Goal: Task Accomplishment & Management: Use online tool/utility

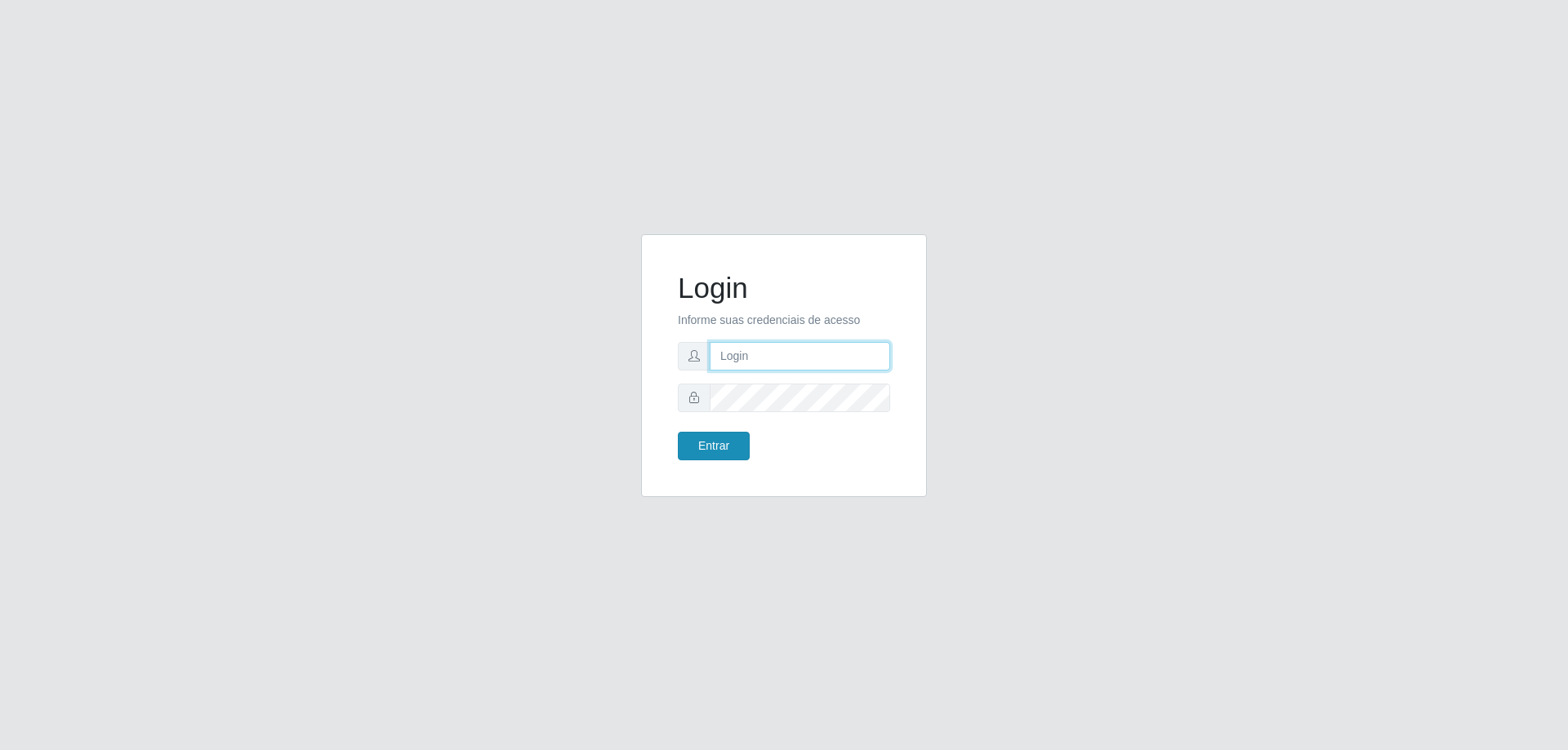
type input "[EMAIL_ADDRESS][DOMAIN_NAME]"
click at [706, 447] on button "Entrar" at bounding box center [714, 446] width 72 height 28
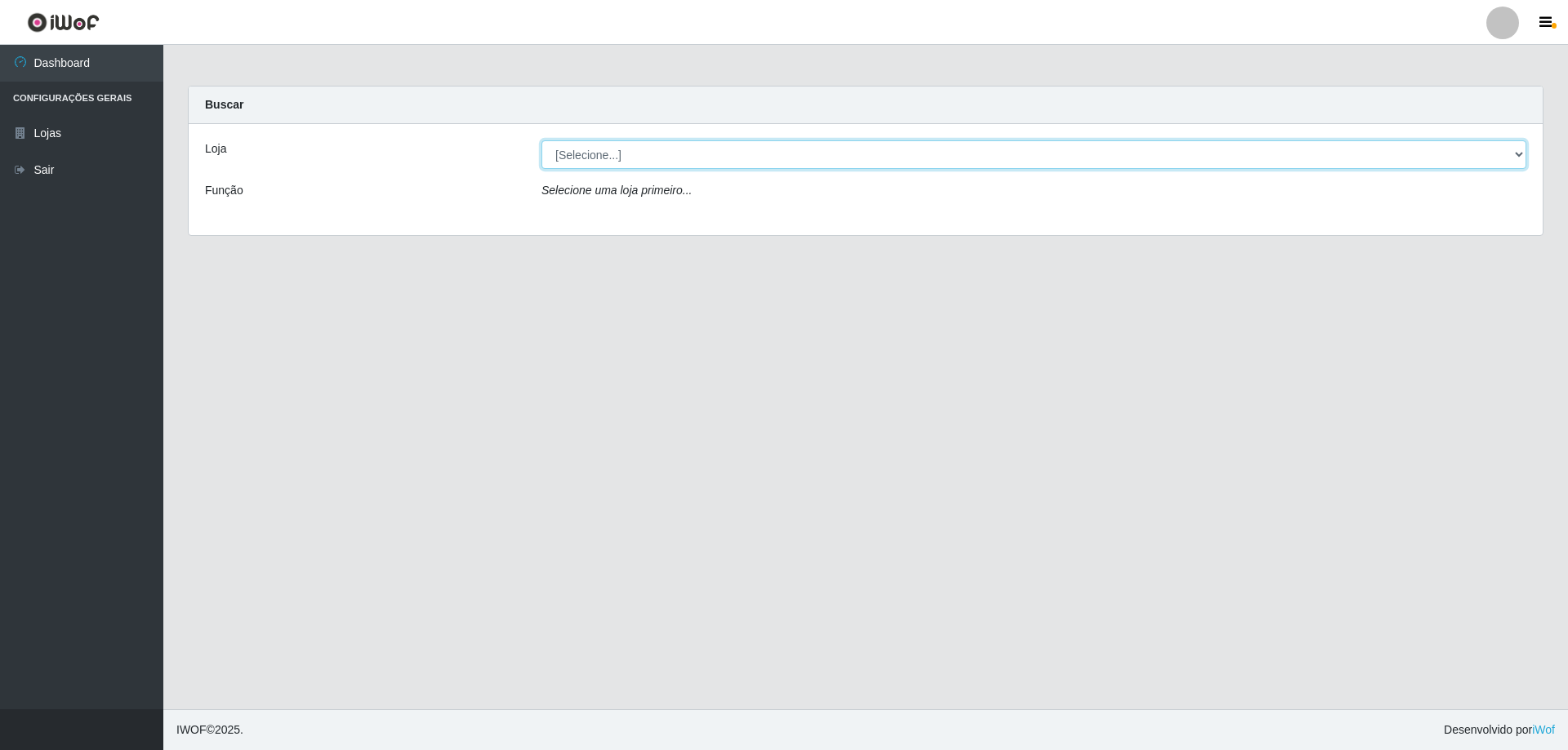
click at [788, 158] on select "[Selecione...] SuperShow Bis - [GEOGRAPHIC_DATA]" at bounding box center [1033, 155] width 985 height 28
select select "59"
click at [541, 141] on select "[Selecione...] SuperShow Bis - [GEOGRAPHIC_DATA]" at bounding box center [1033, 155] width 985 height 28
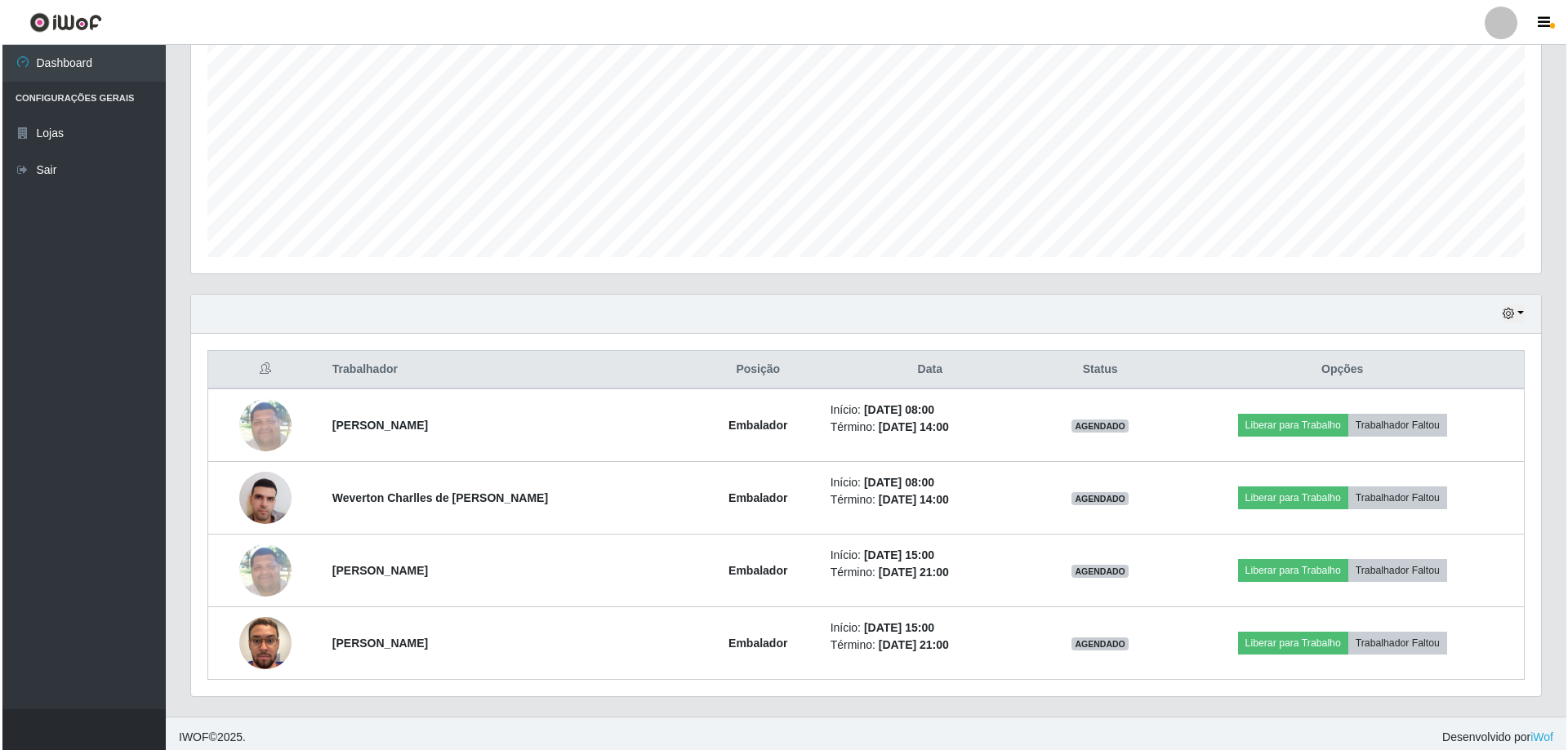
scroll to position [334, 0]
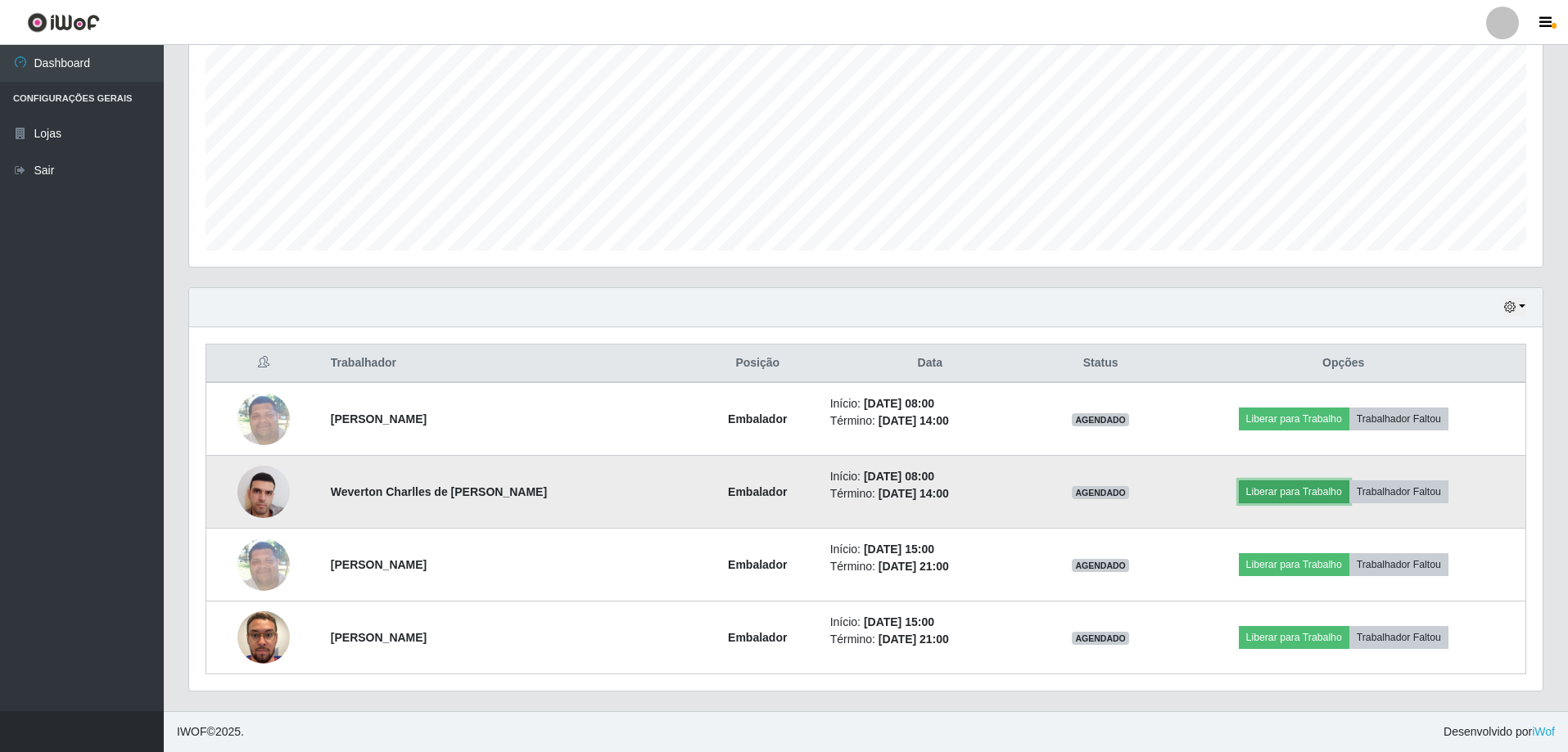
click at [1274, 489] on button "Liberar para Trabalho" at bounding box center [1294, 492] width 110 height 23
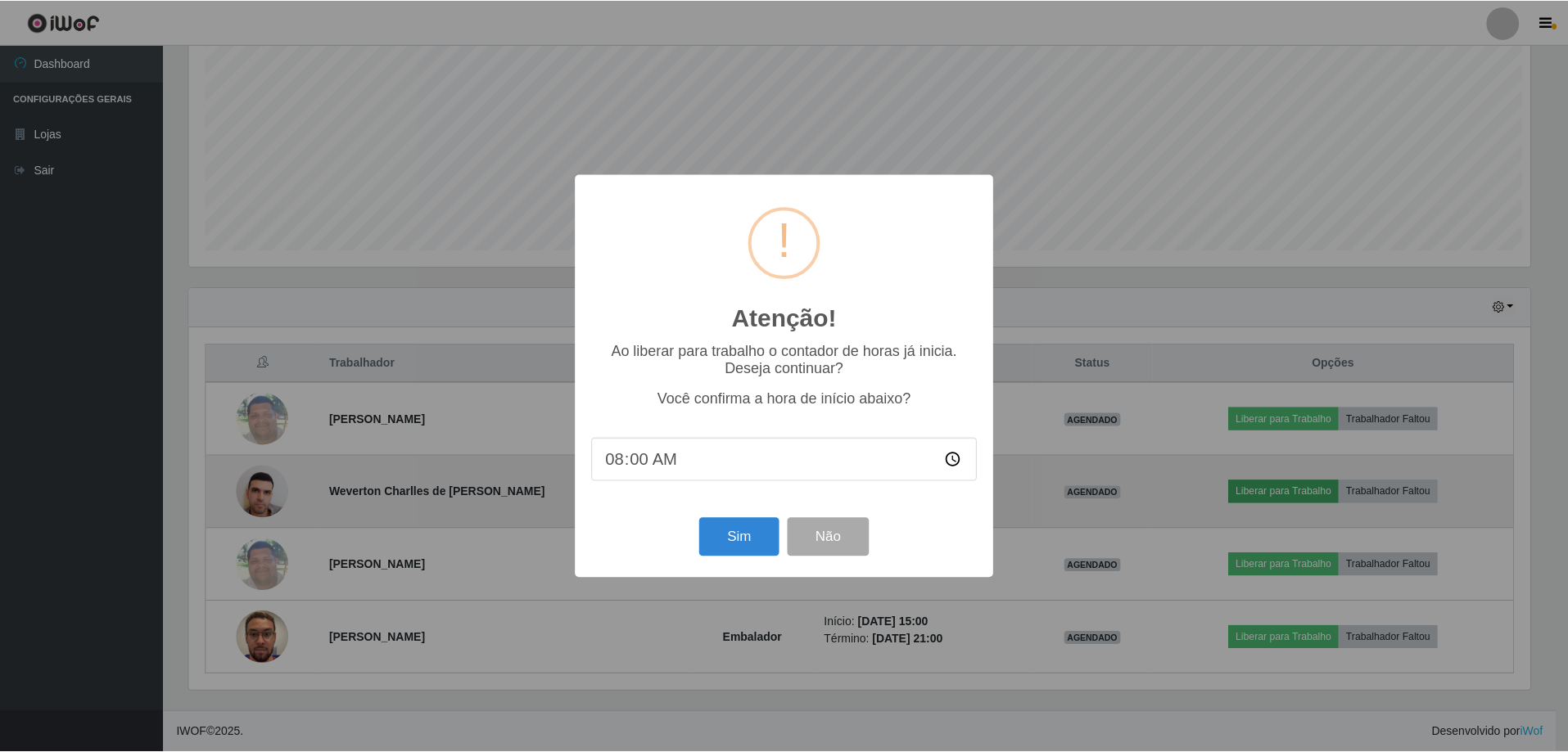
scroll to position [340, 1345]
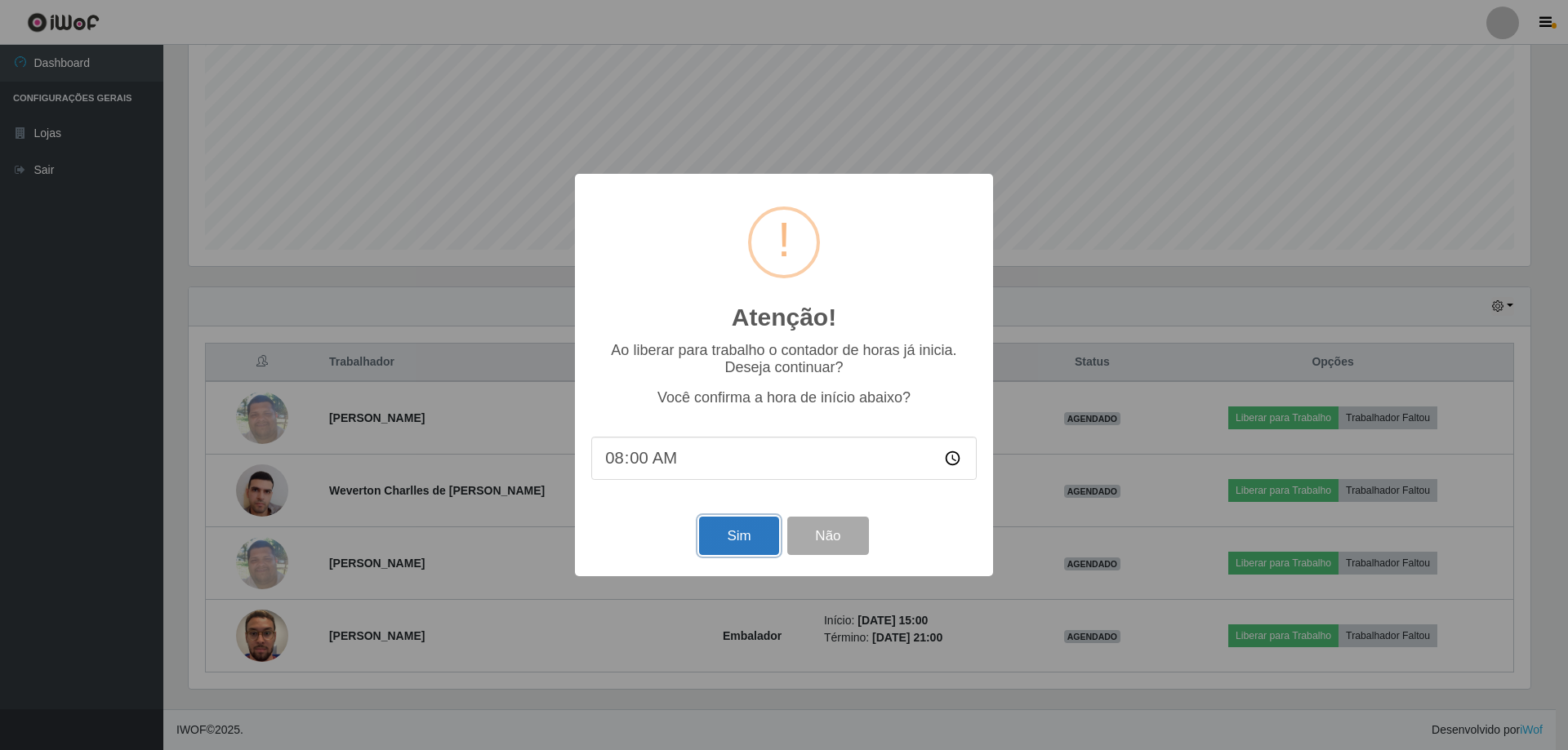
click at [754, 531] on button "Sim" at bounding box center [738, 535] width 79 height 38
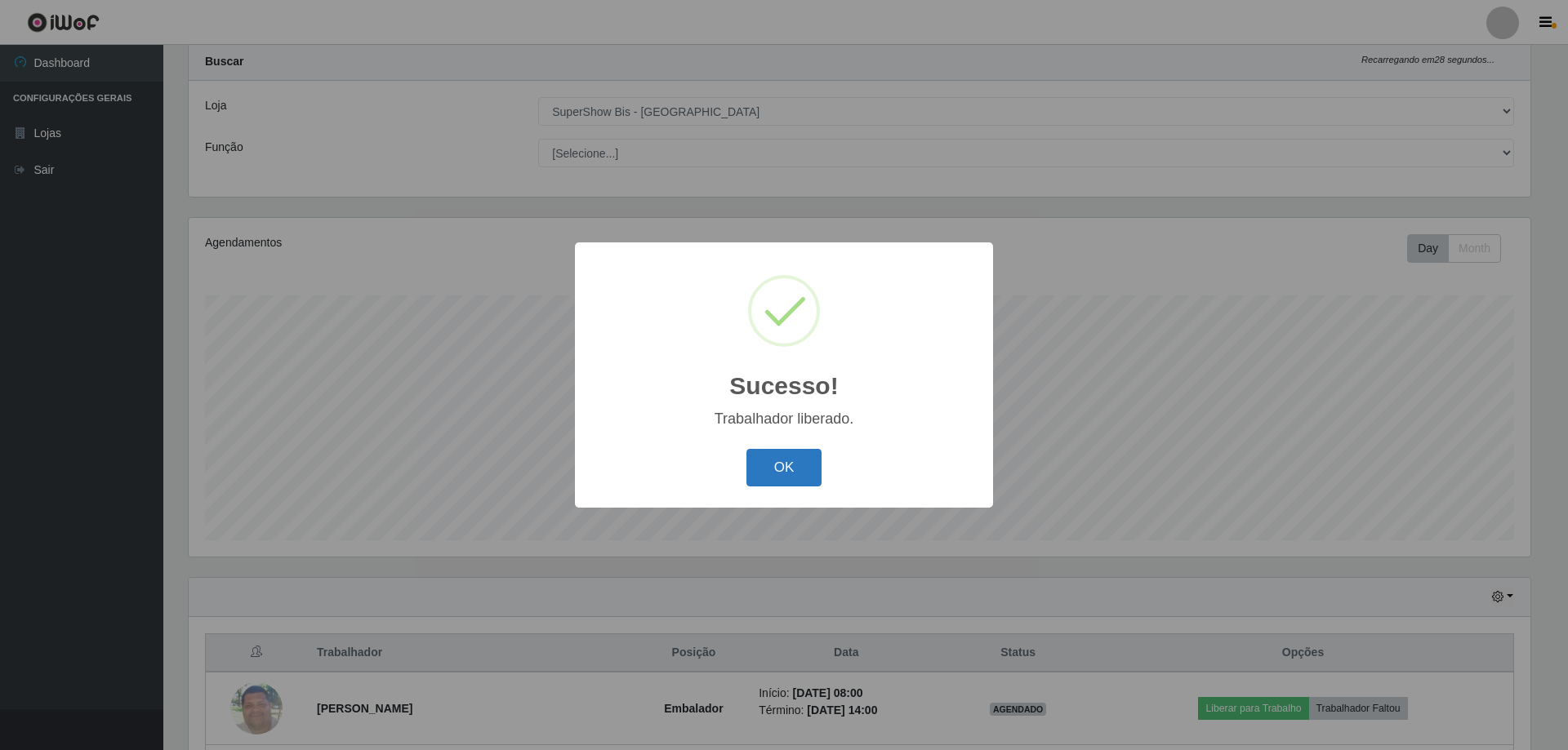
click at [801, 465] on button "OK" at bounding box center [784, 468] width 76 height 38
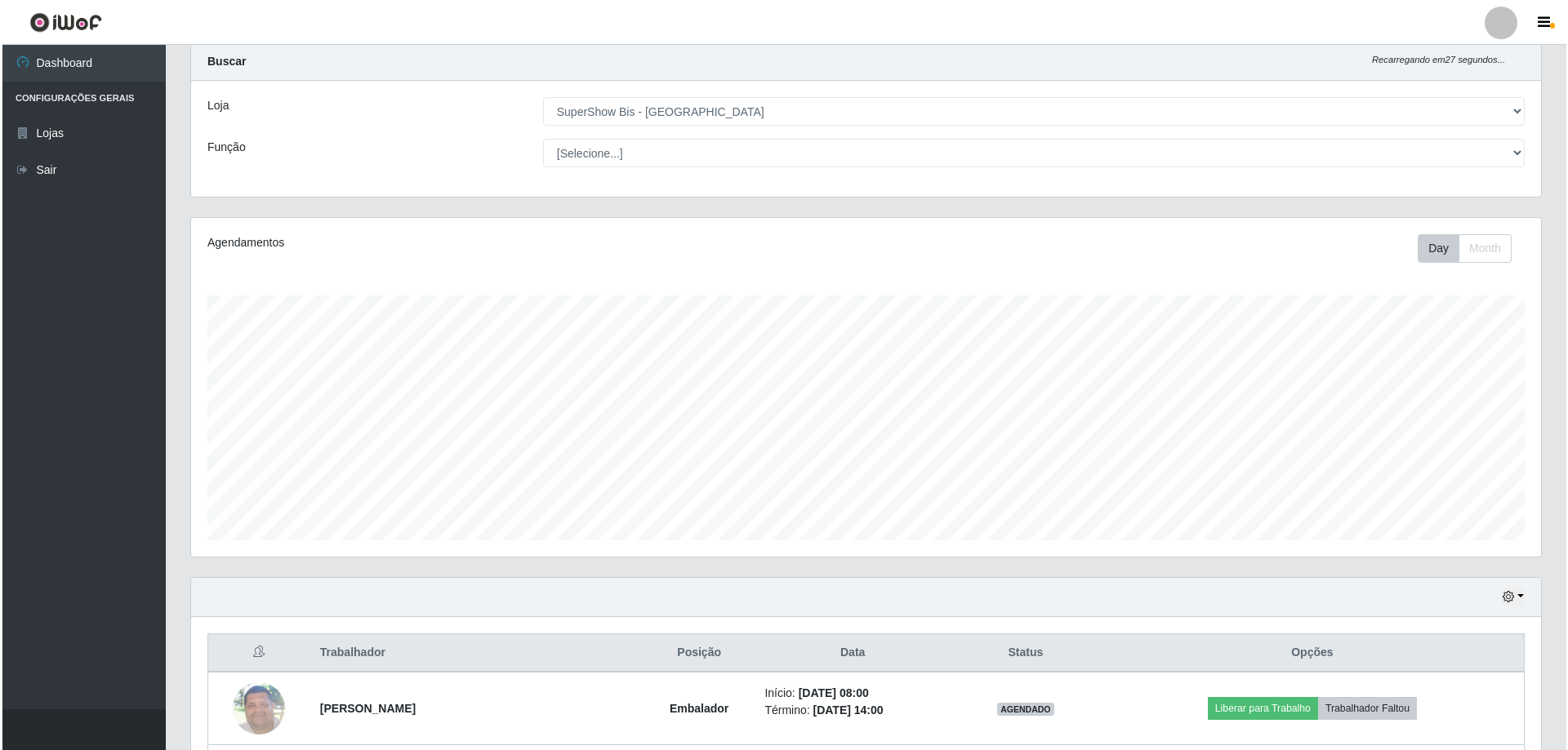
scroll to position [289, 0]
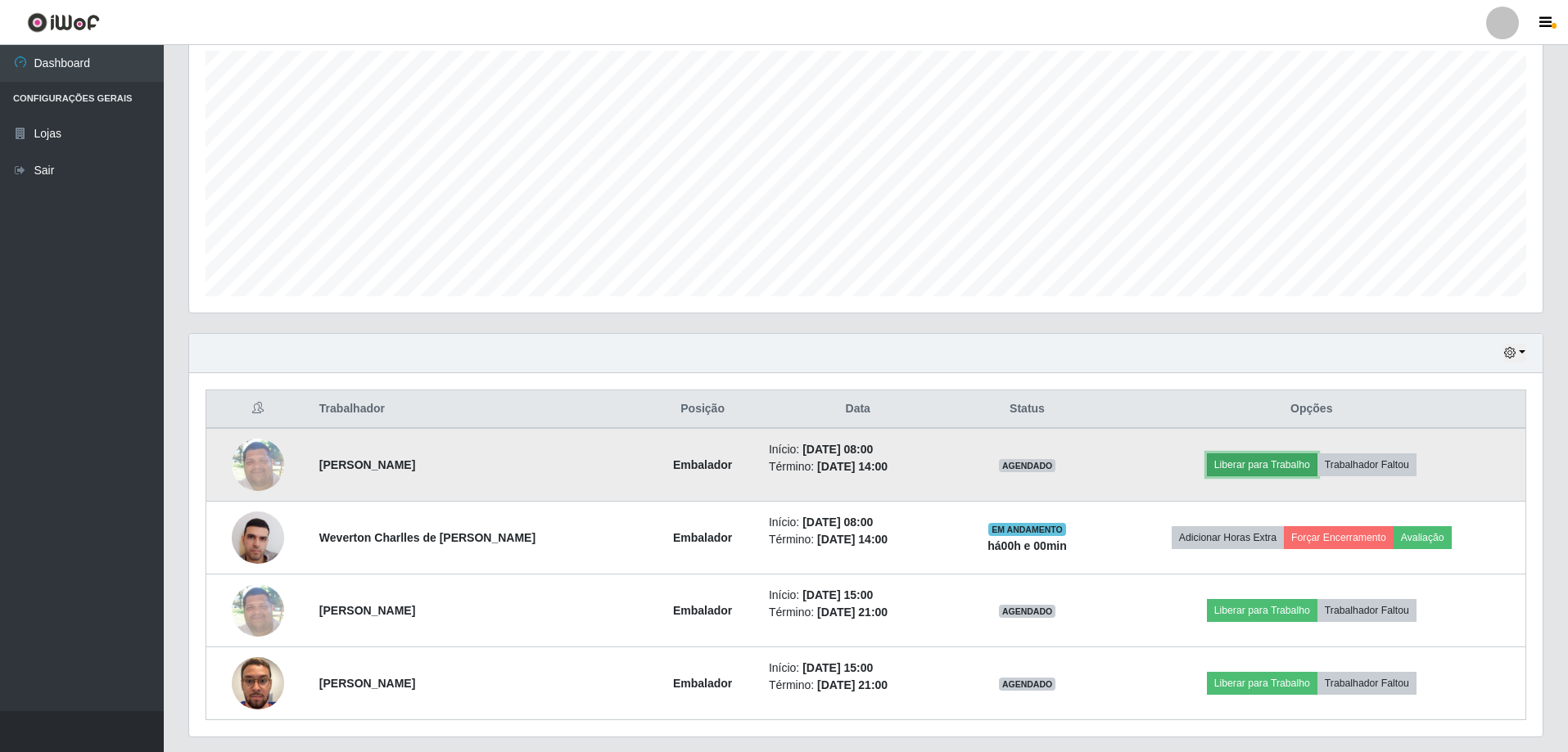
click at [1261, 459] on button "Liberar para Trabalho" at bounding box center [1262, 465] width 110 height 23
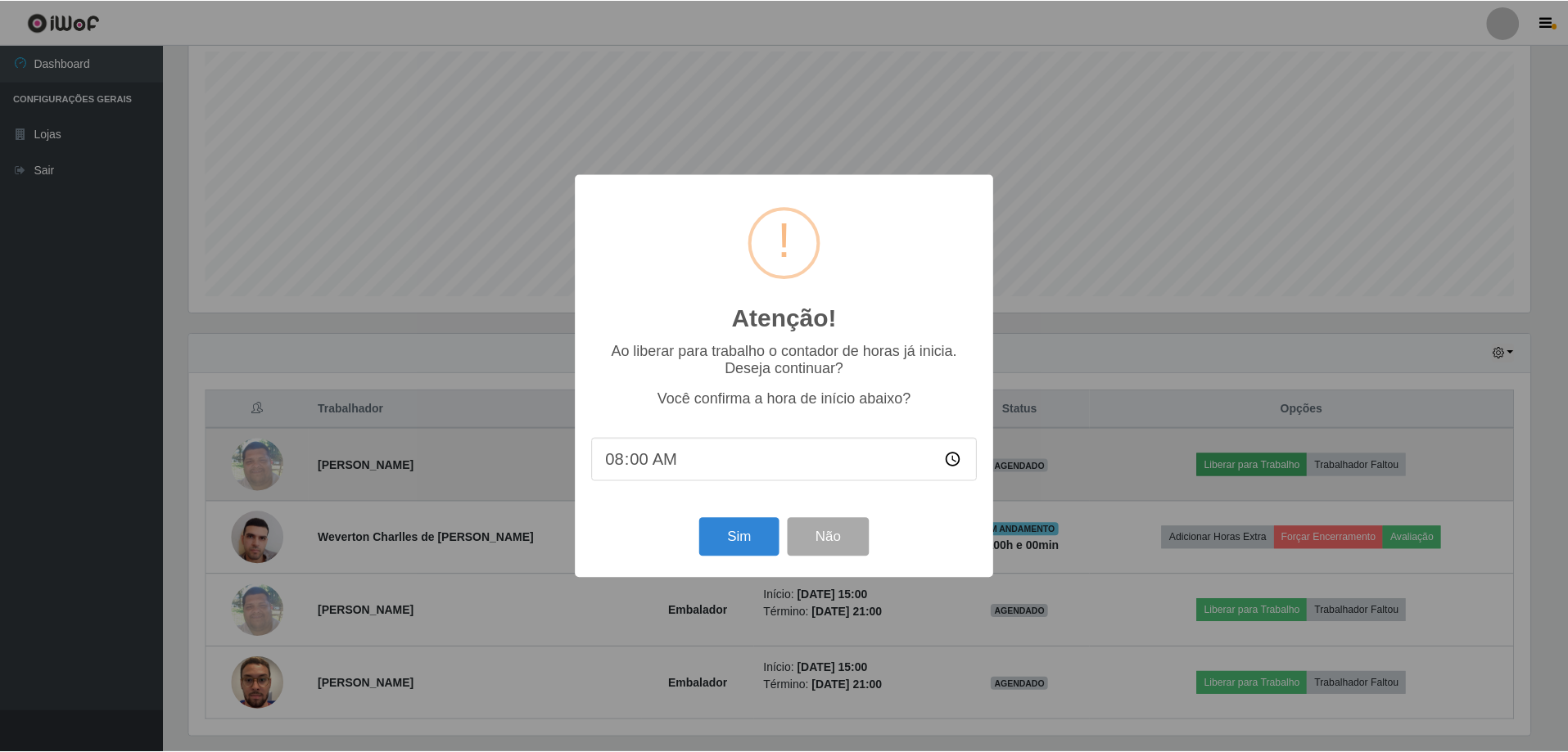
scroll to position [340, 1345]
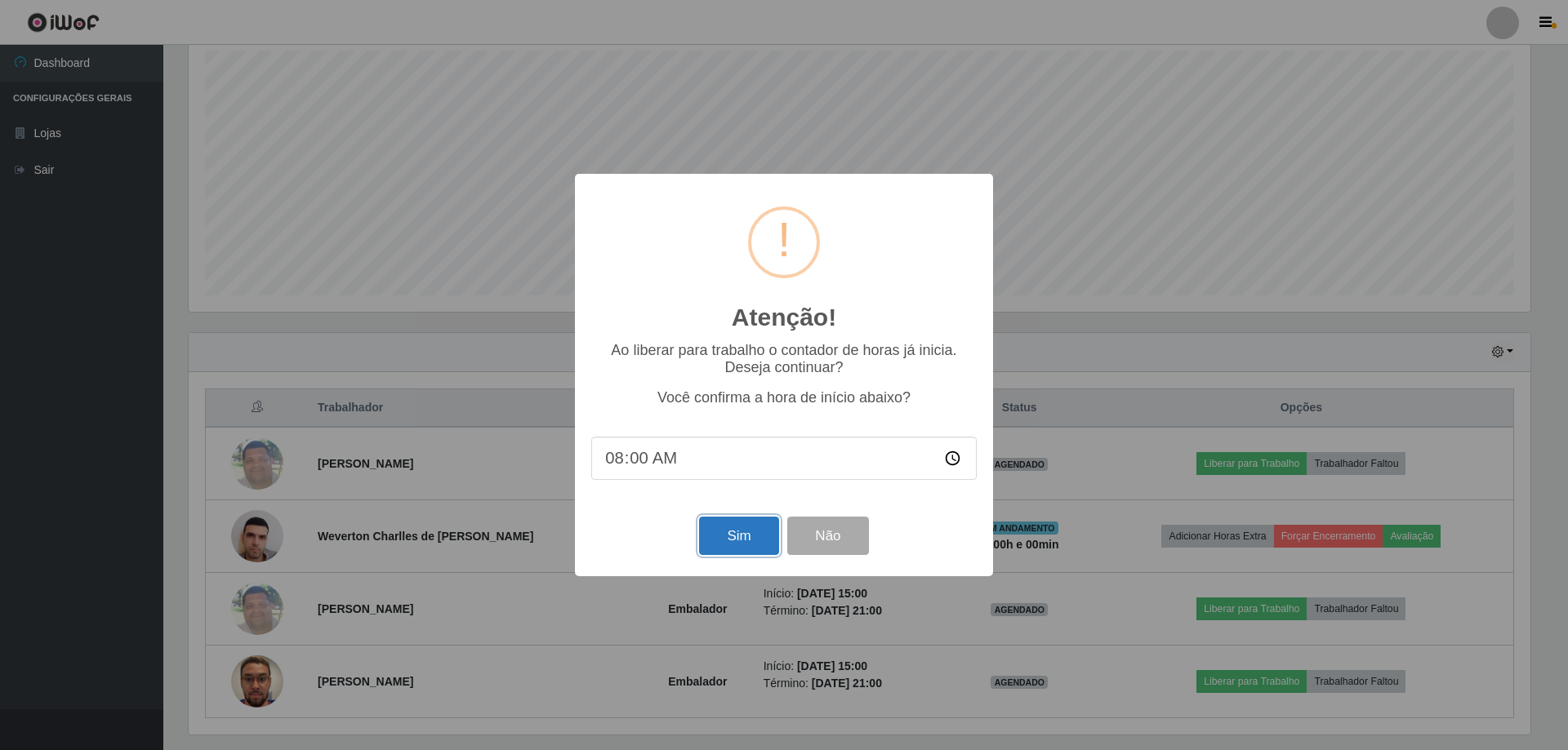
click at [726, 545] on button "Sim" at bounding box center [738, 535] width 79 height 38
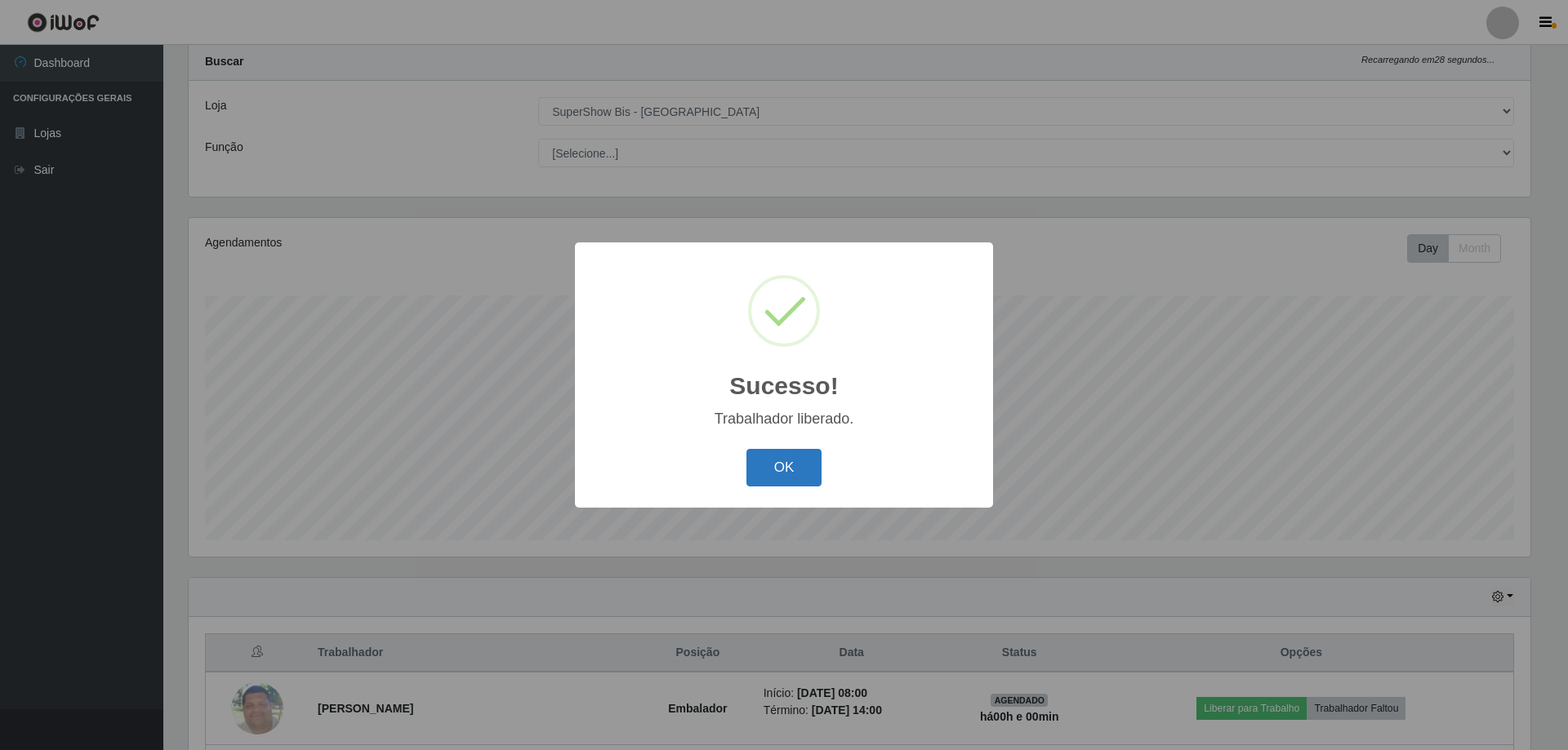
click at [799, 463] on button "OK" at bounding box center [784, 468] width 76 height 38
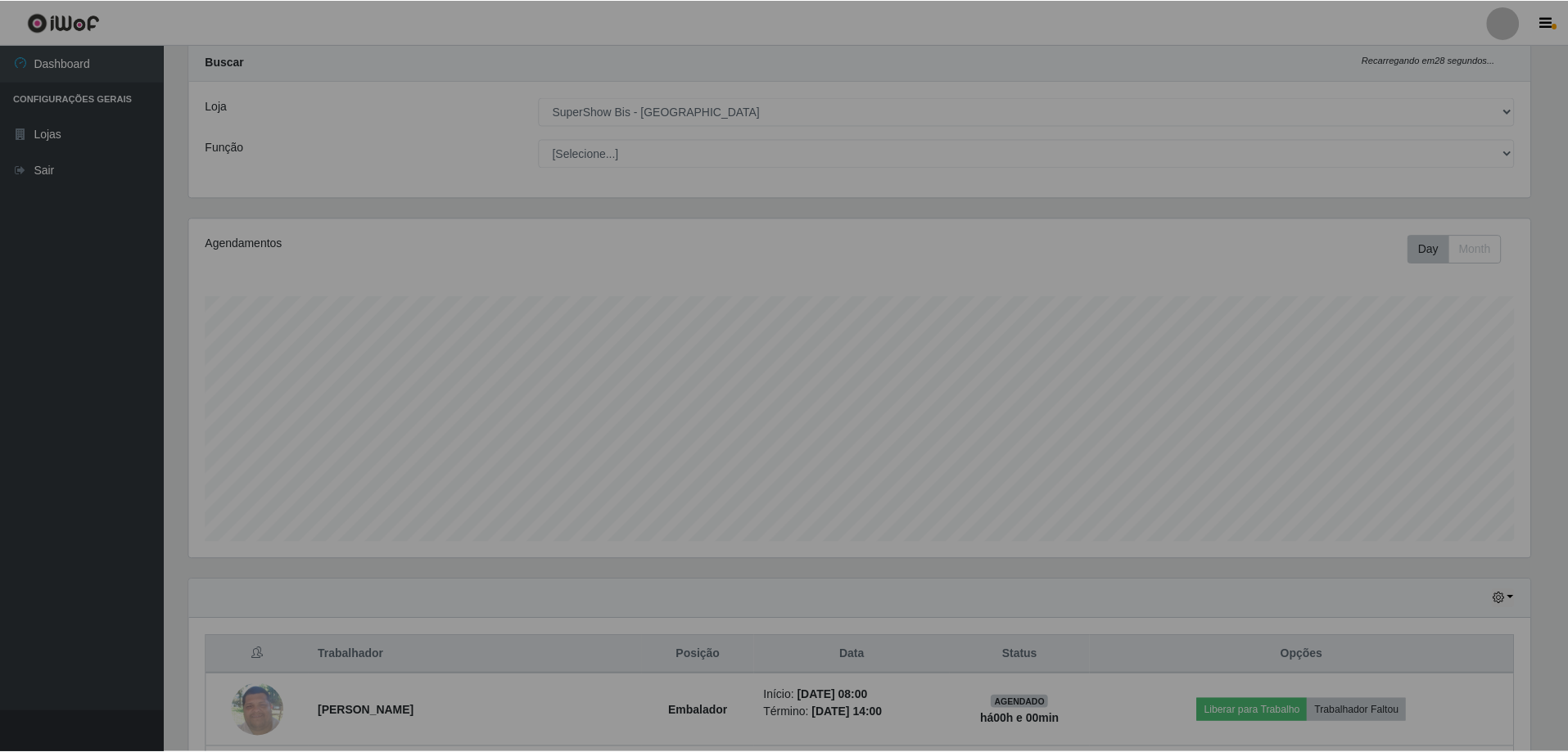
scroll to position [340, 1354]
